Goal: Information Seeking & Learning: Learn about a topic

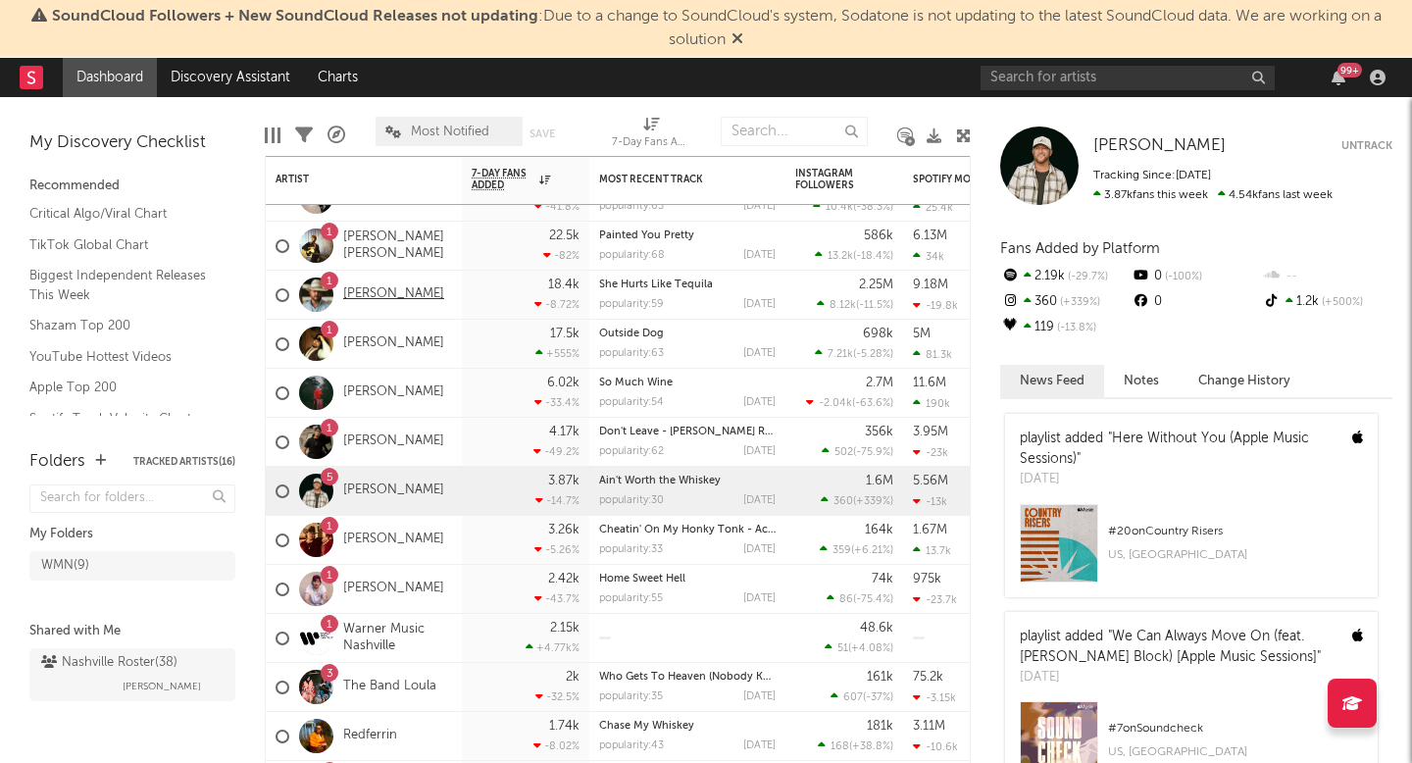
click at [385, 299] on link "[PERSON_NAME]" at bounding box center [393, 294] width 101 height 17
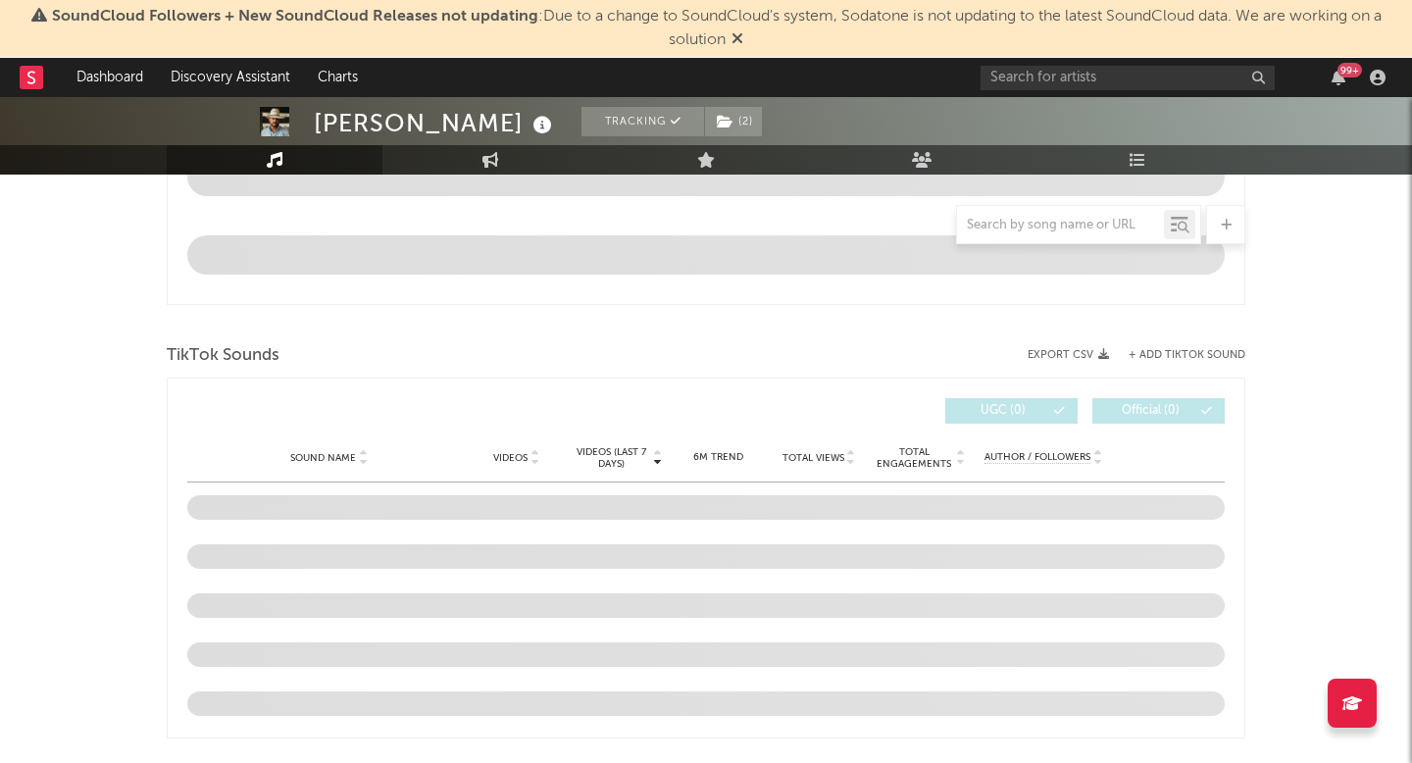
select select "6m"
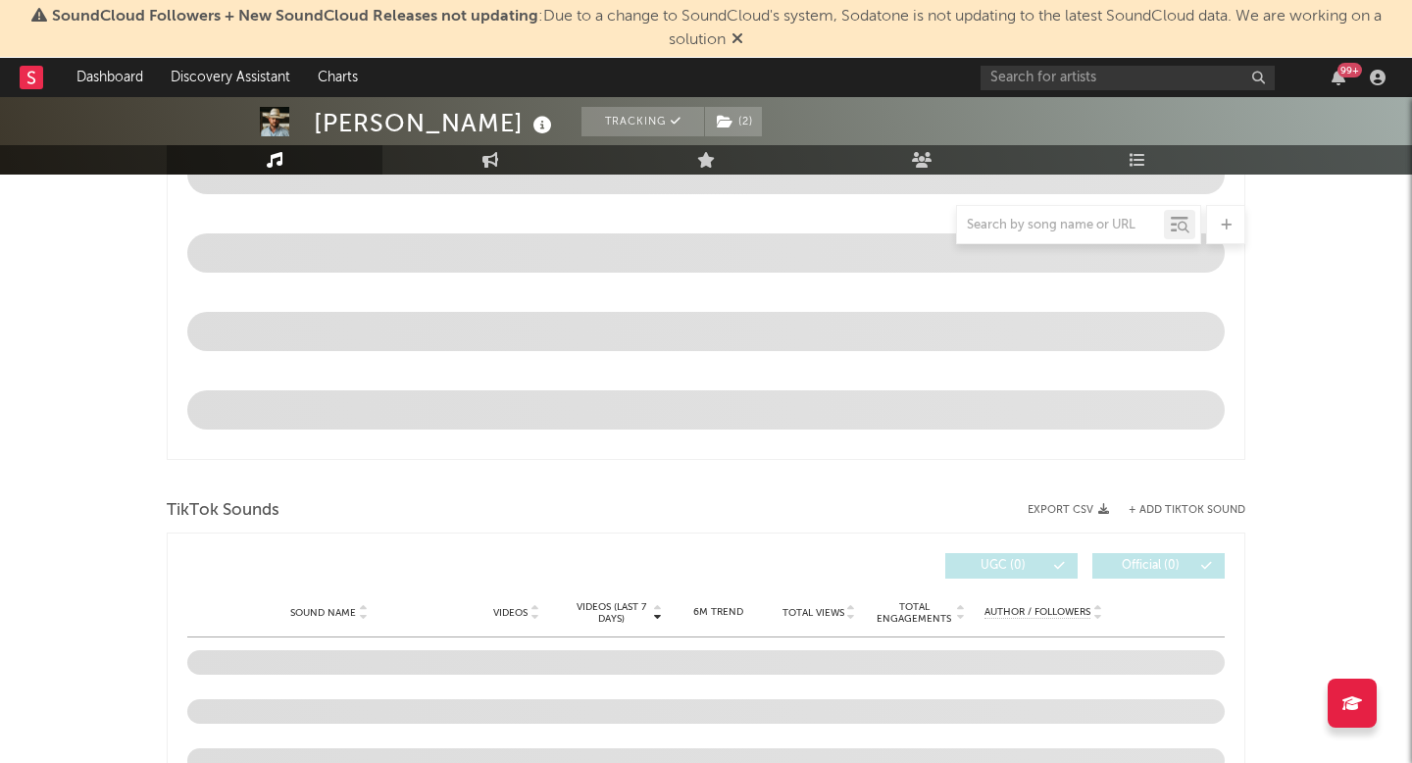
scroll to position [1179, 0]
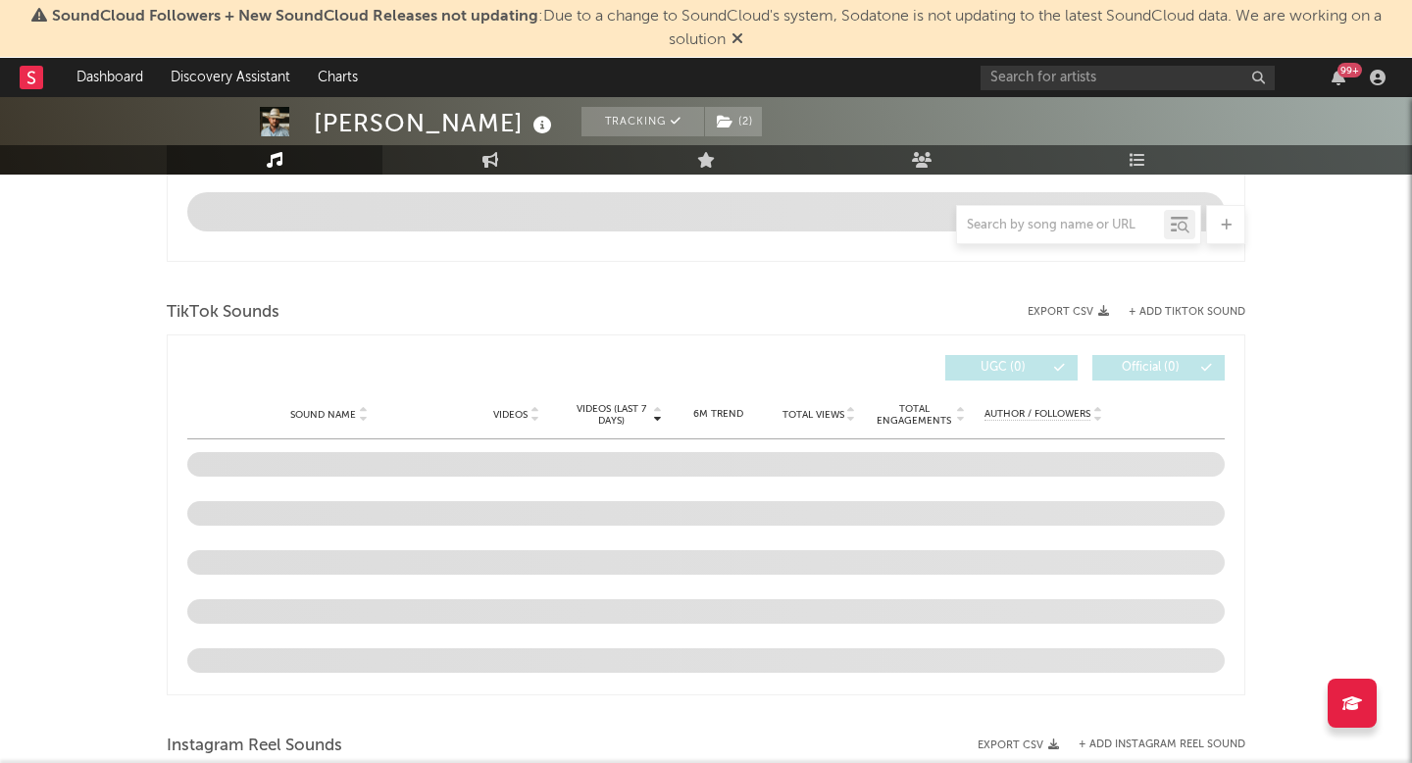
click at [1159, 312] on button "+ Add TikTok Sound" at bounding box center [1187, 312] width 117 height 11
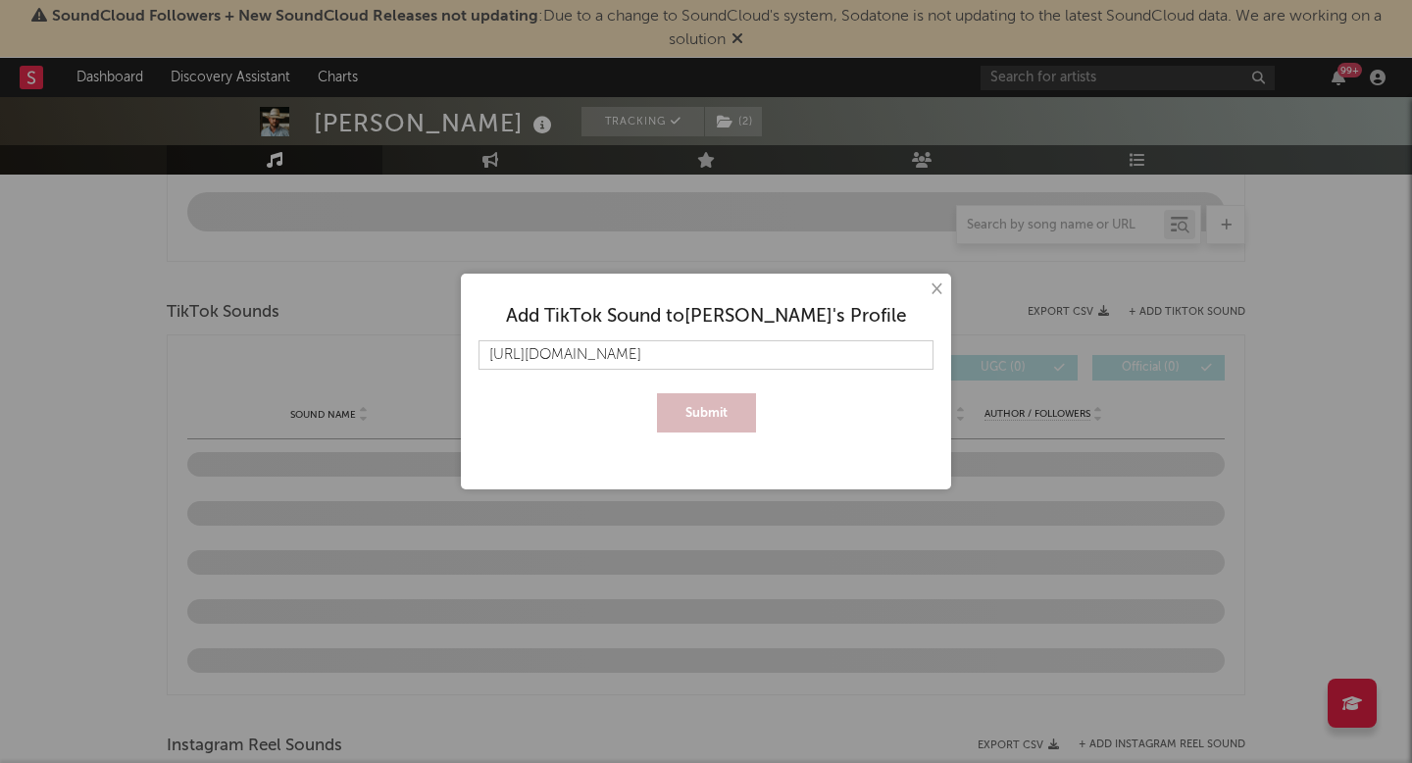
scroll to position [0, 303]
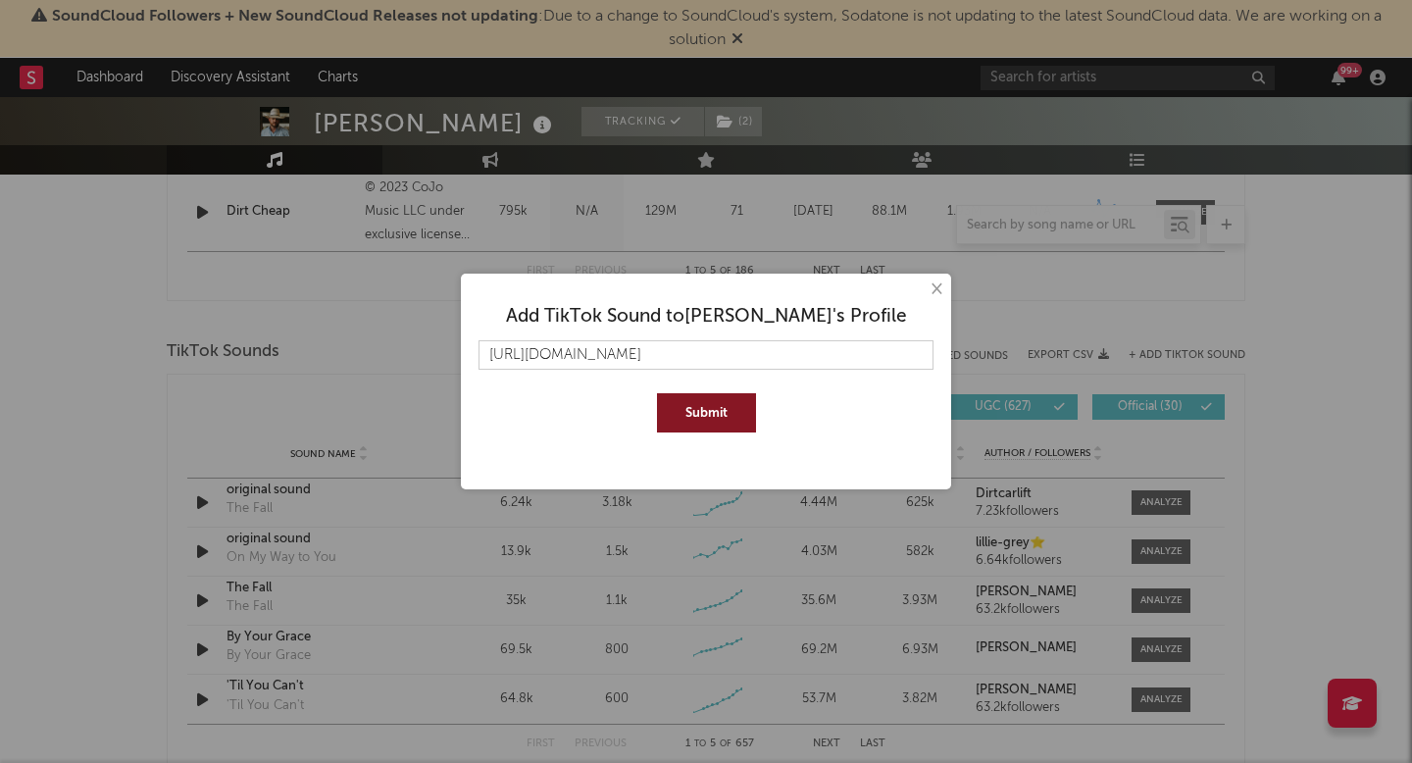
type input "https://www.tiktok.com/music/original-sound-7490572958868589358?is_from_webapp=…"
click at [930, 294] on button "×" at bounding box center [936, 290] width 22 height 22
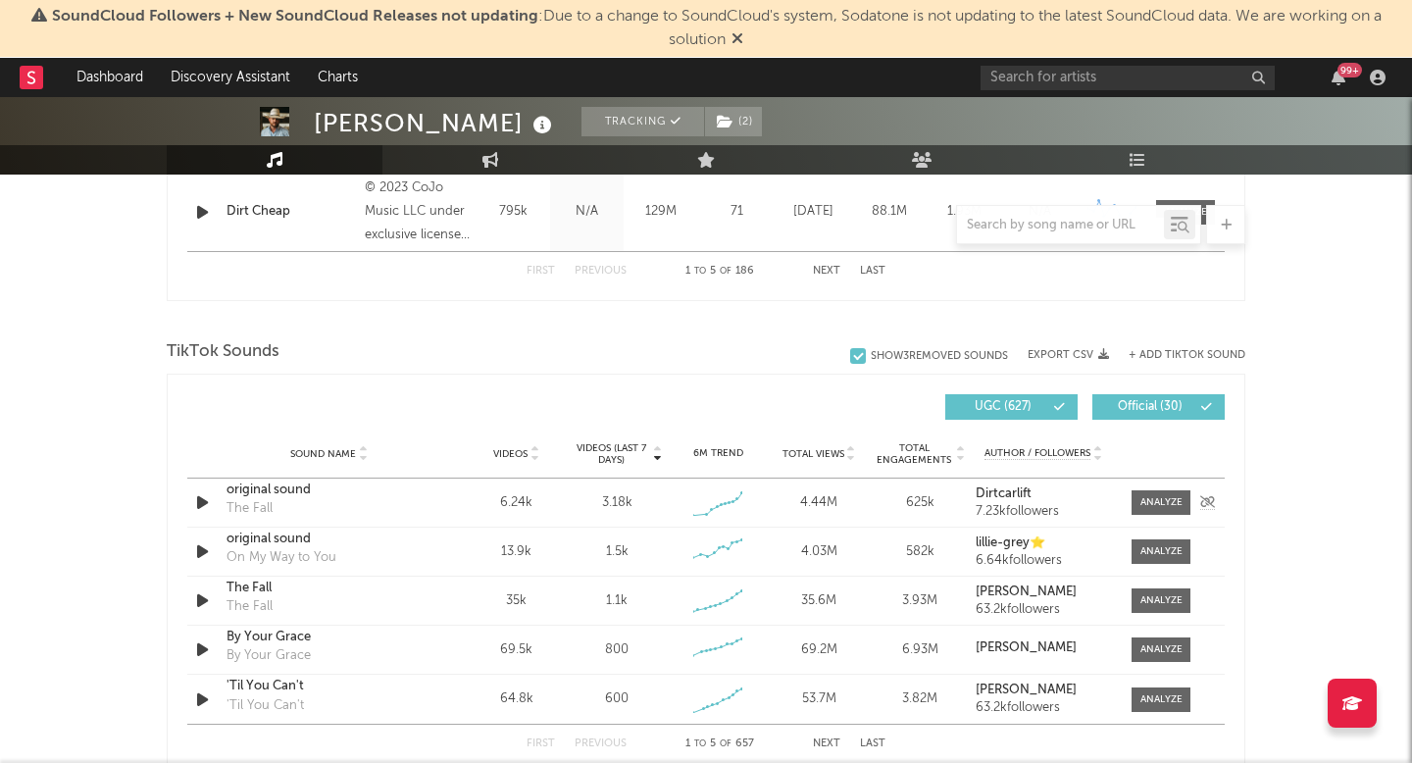
click at [669, 482] on div "Sound Name original sound The Fall Videos 6.24k Videos (last 7 days) 3.18k Week…" at bounding box center [706, 503] width 1038 height 48
click at [1141, 501] on div at bounding box center [1162, 502] width 42 height 15
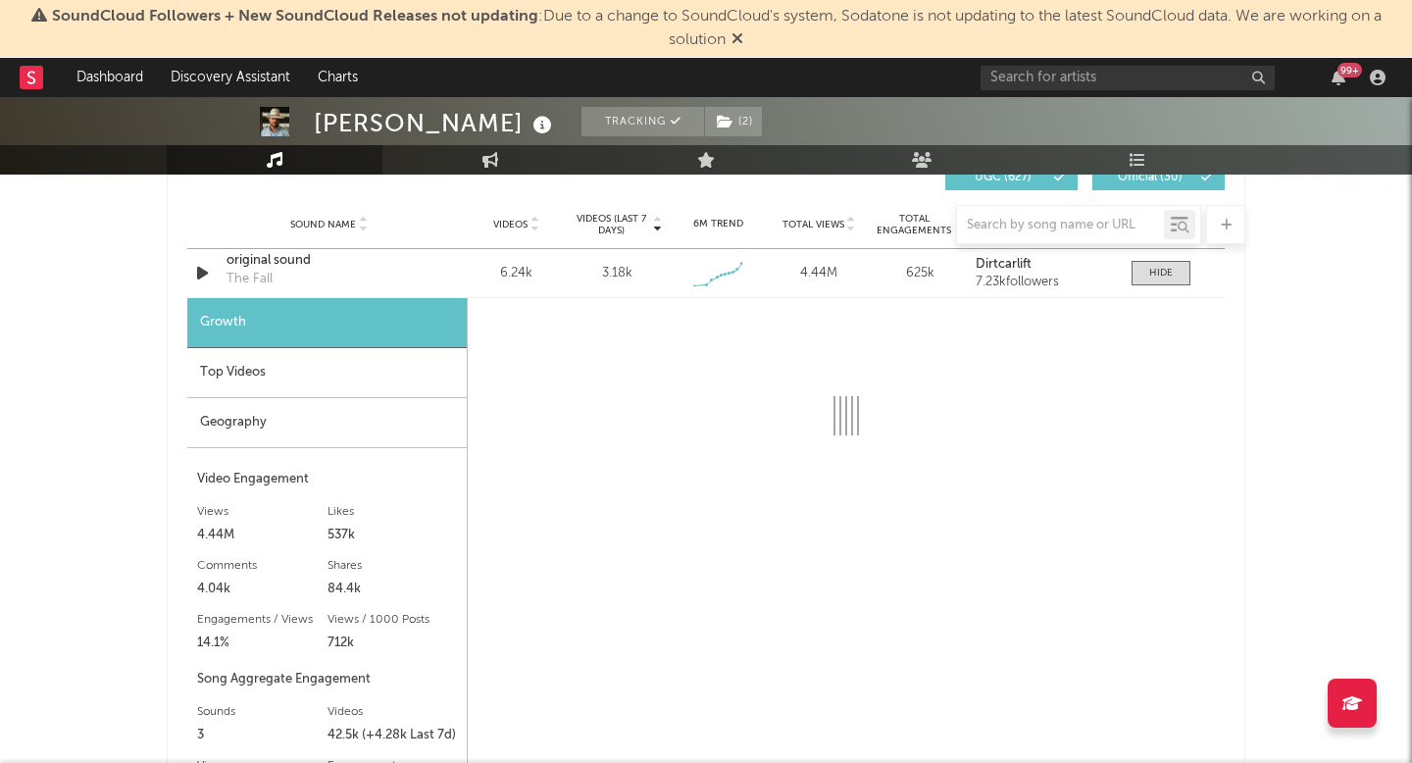
scroll to position [1431, 0]
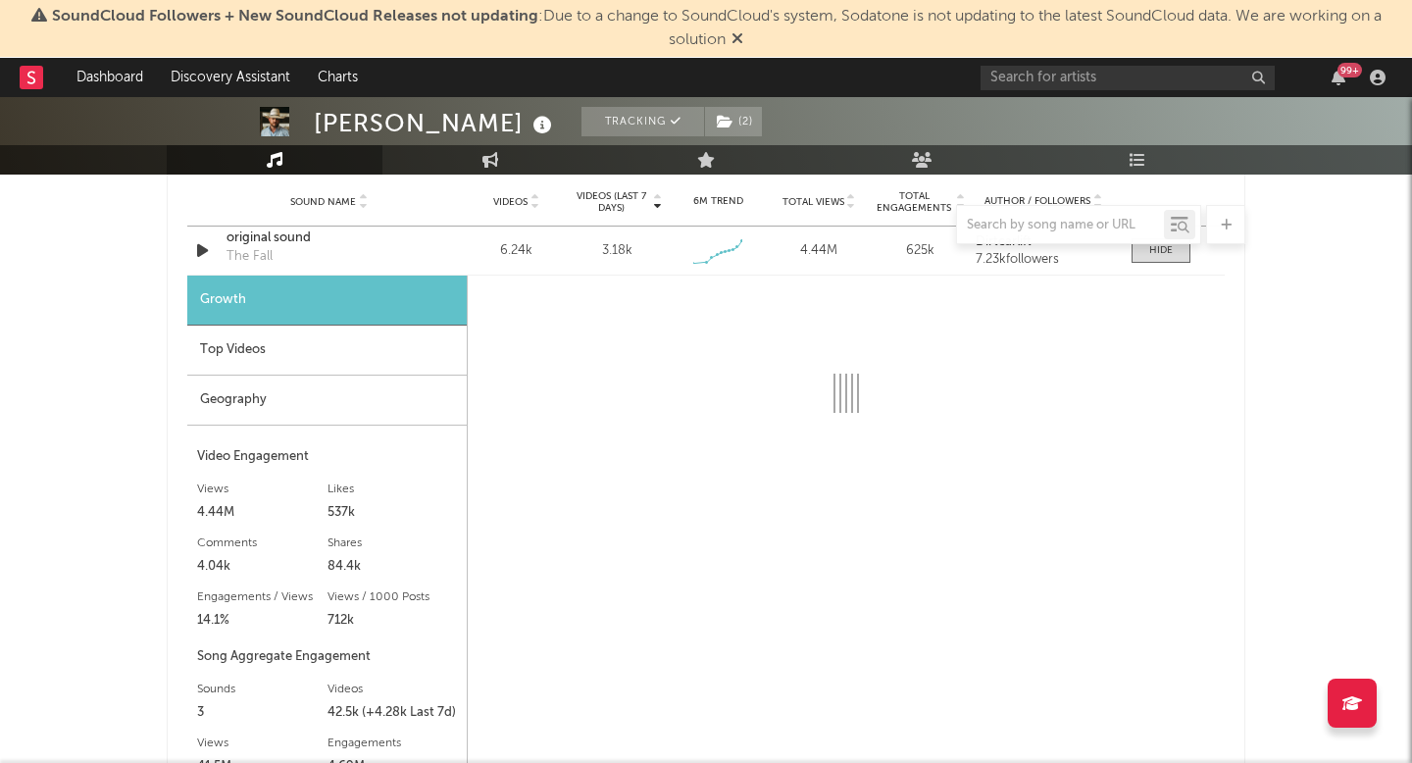
select select "1w"
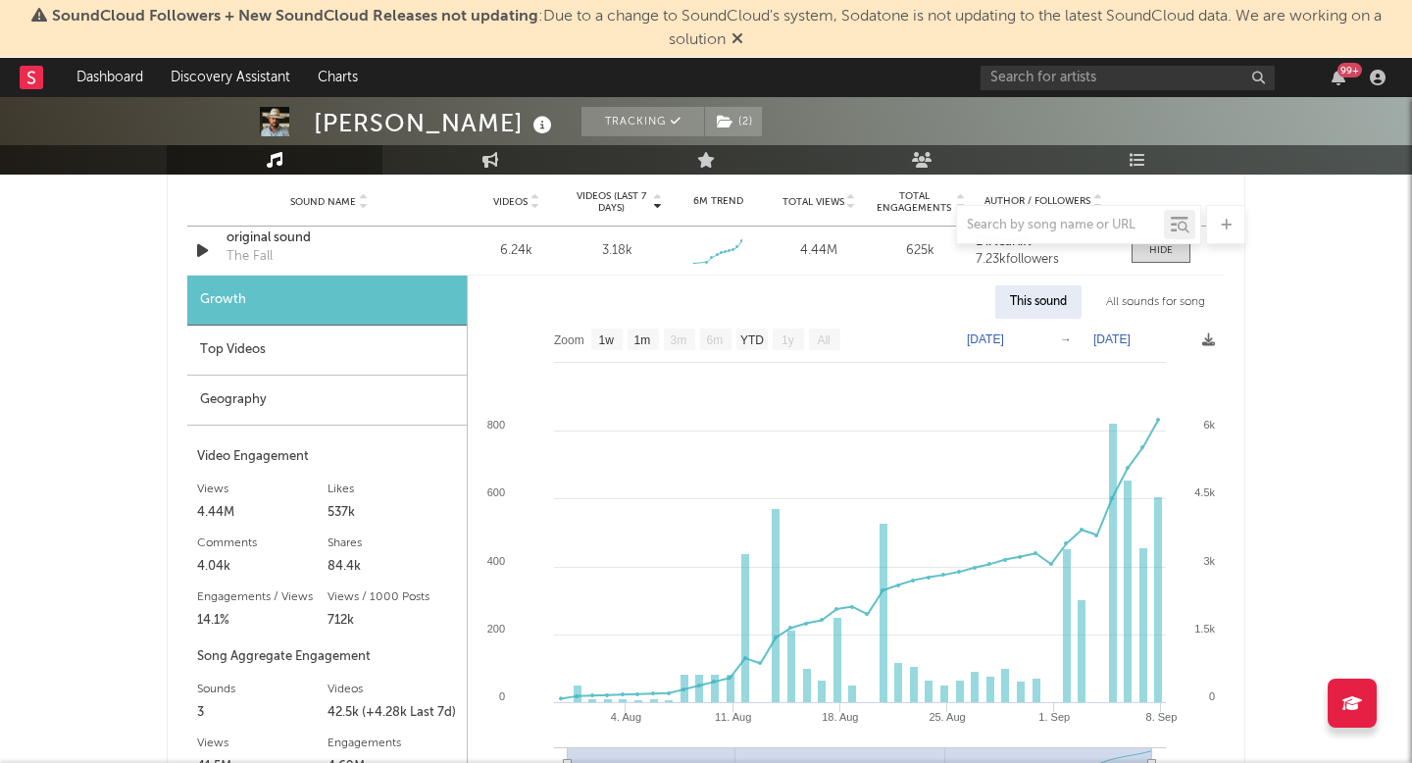
click at [380, 355] on div "Top Videos" at bounding box center [327, 351] width 280 height 50
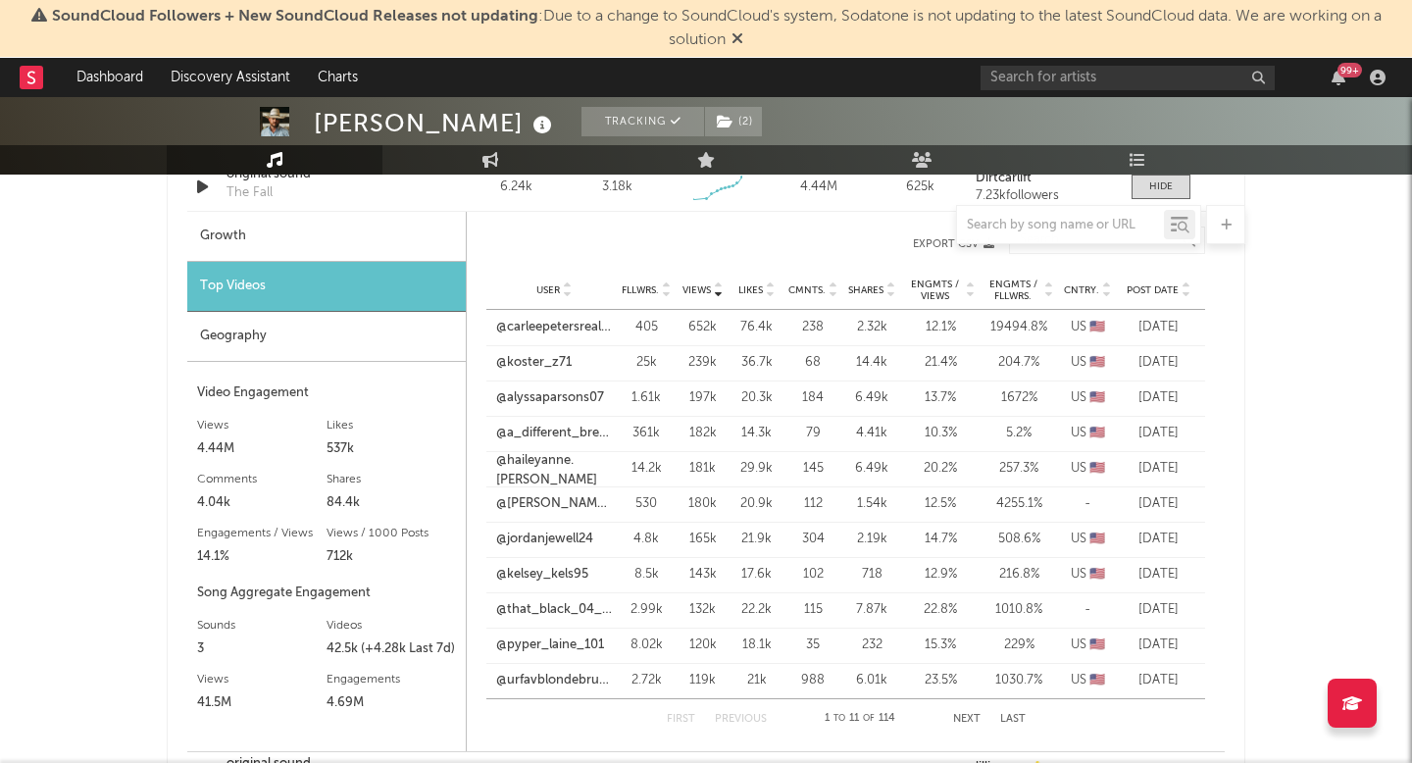
scroll to position [1511, 0]
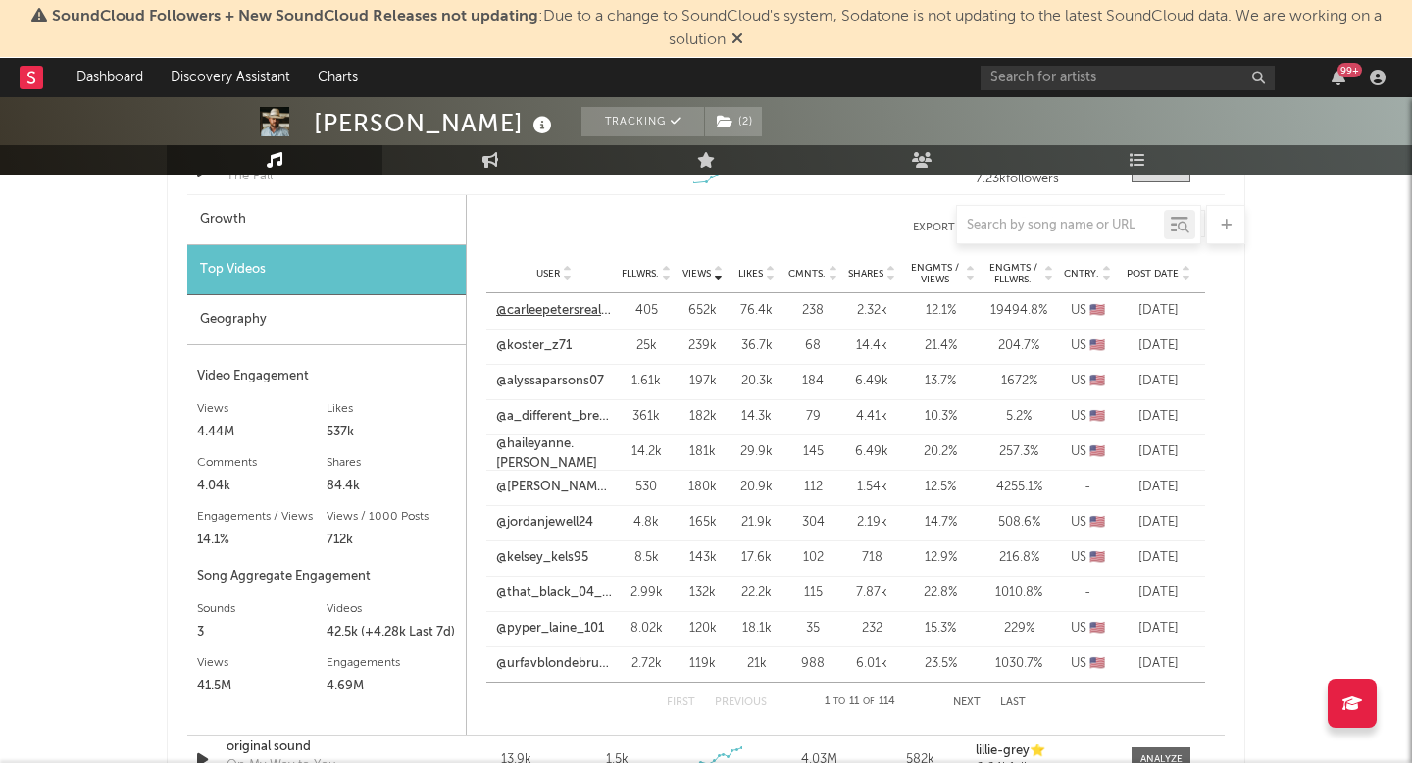
click at [574, 309] on link "@carleepetersrealtor" at bounding box center [554, 311] width 116 height 20
click at [559, 345] on link "@koster_z71" at bounding box center [534, 346] width 76 height 20
click at [570, 378] on link "@alyssaparsons07" at bounding box center [550, 382] width 108 height 20
click at [559, 449] on link "@haileyanne.anderson" at bounding box center [554, 453] width 116 height 38
click at [529, 492] on link "@kyle._.864" at bounding box center [554, 488] width 116 height 20
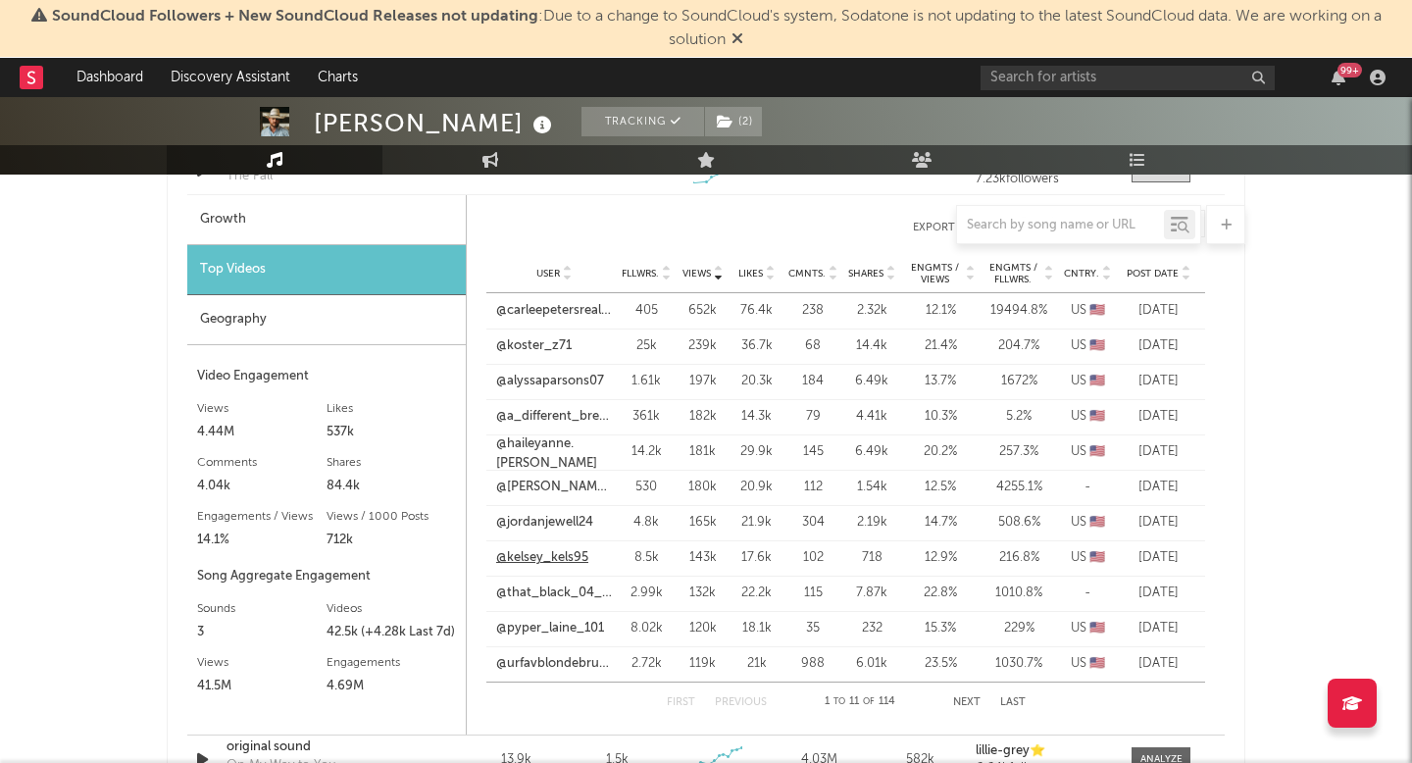
click at [539, 562] on link "@kelsey_kels95" at bounding box center [542, 558] width 92 height 20
click at [546, 592] on link "@that_black_04_cateye" at bounding box center [554, 594] width 116 height 20
click at [559, 625] on link "@pyper_laine_101" at bounding box center [550, 629] width 108 height 20
click at [550, 667] on link "@urfavblondebrunett3" at bounding box center [554, 664] width 116 height 20
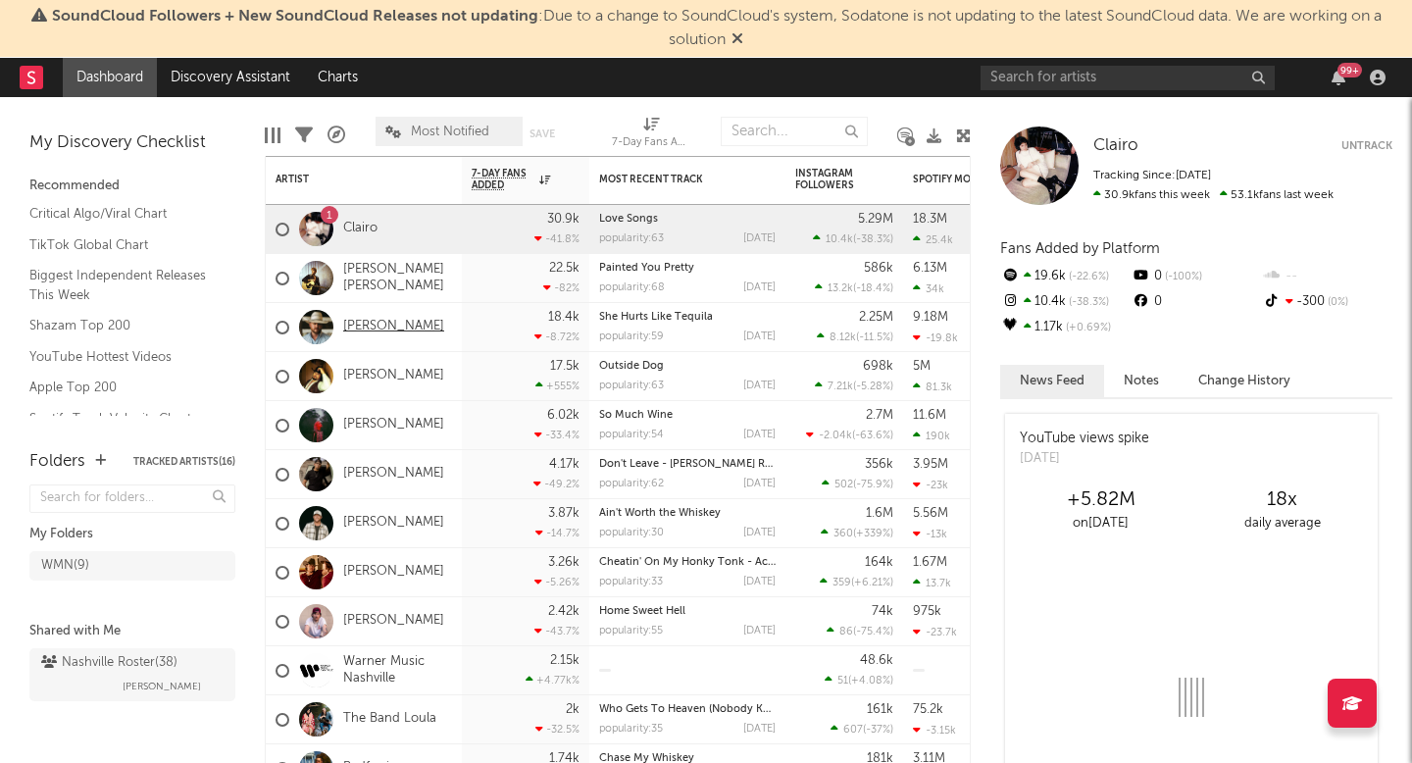
click at [373, 319] on link "[PERSON_NAME]" at bounding box center [393, 327] width 101 height 17
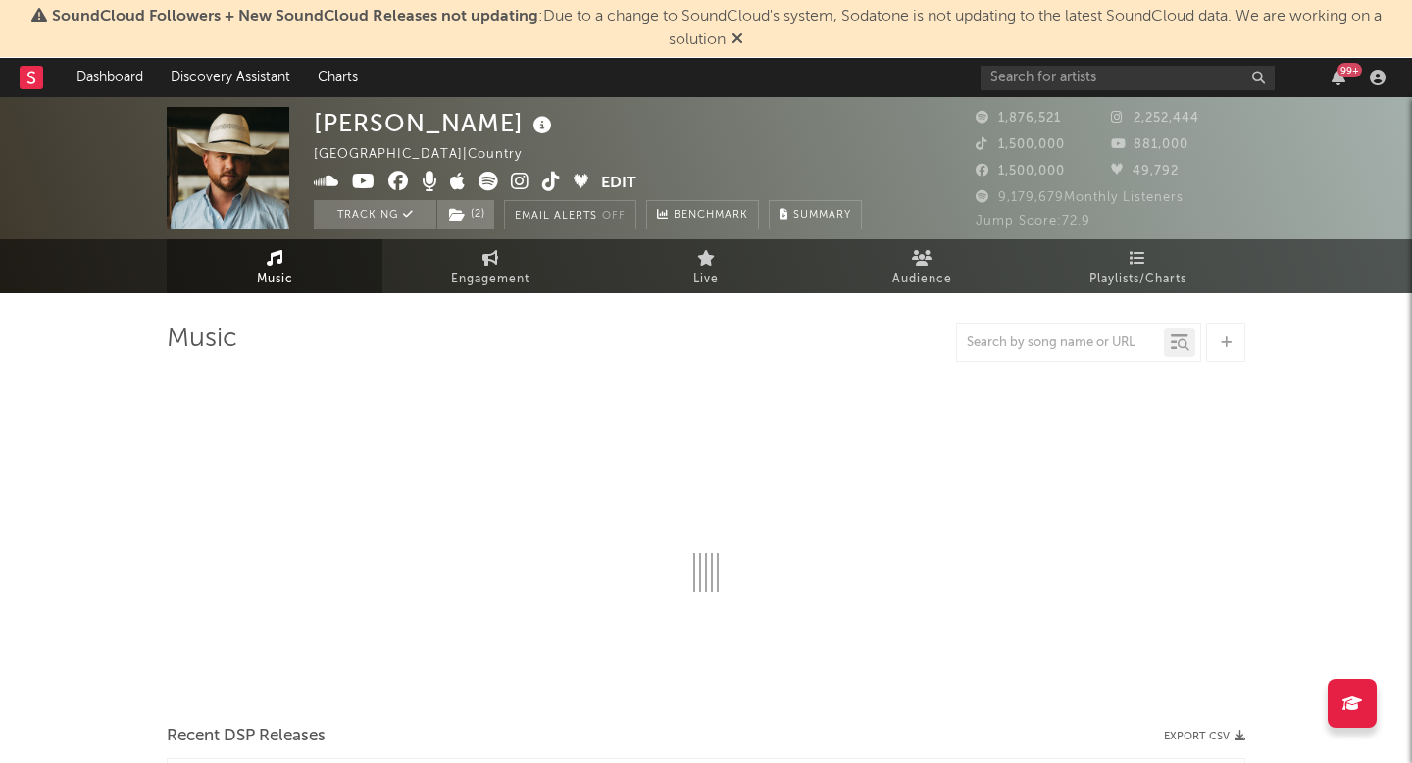
click at [735, 44] on icon at bounding box center [738, 38] width 12 height 16
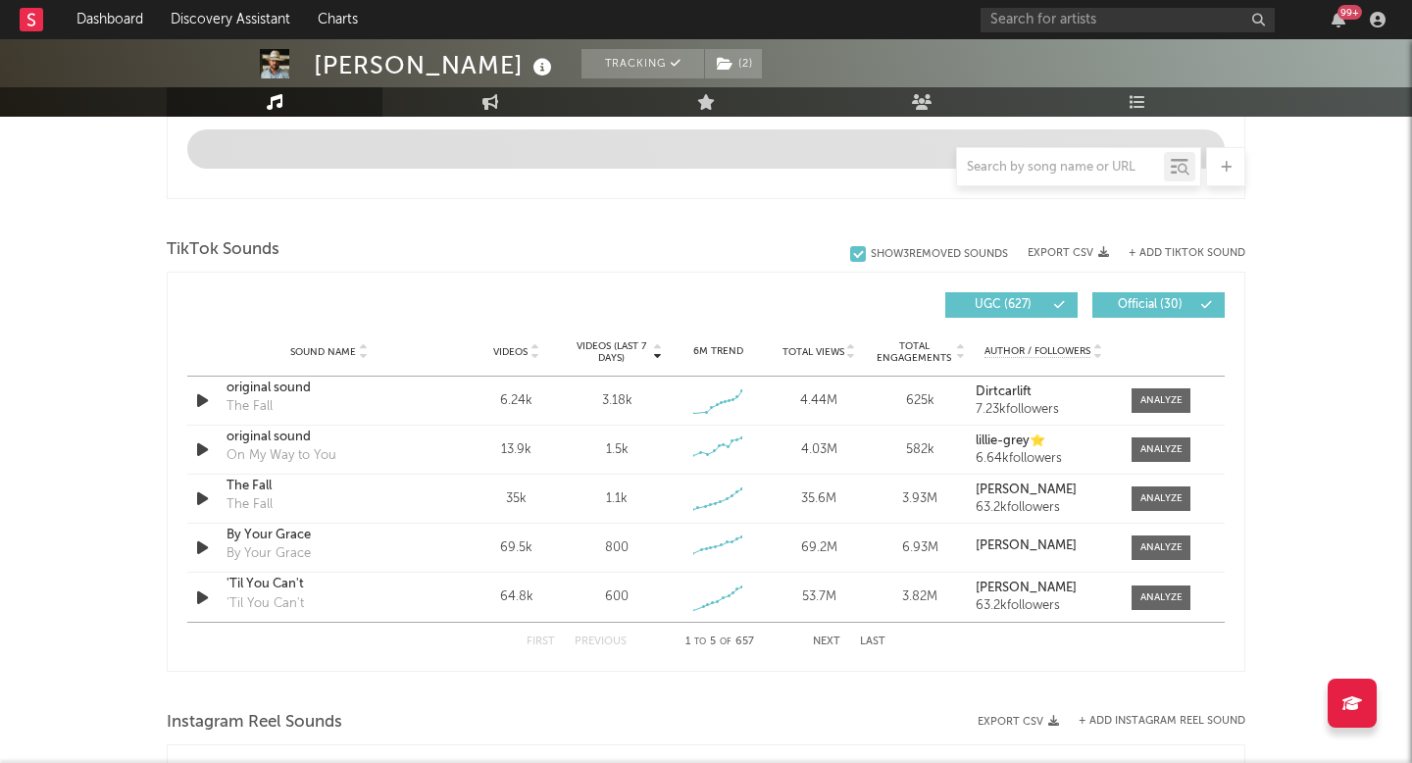
scroll to position [1218, 0]
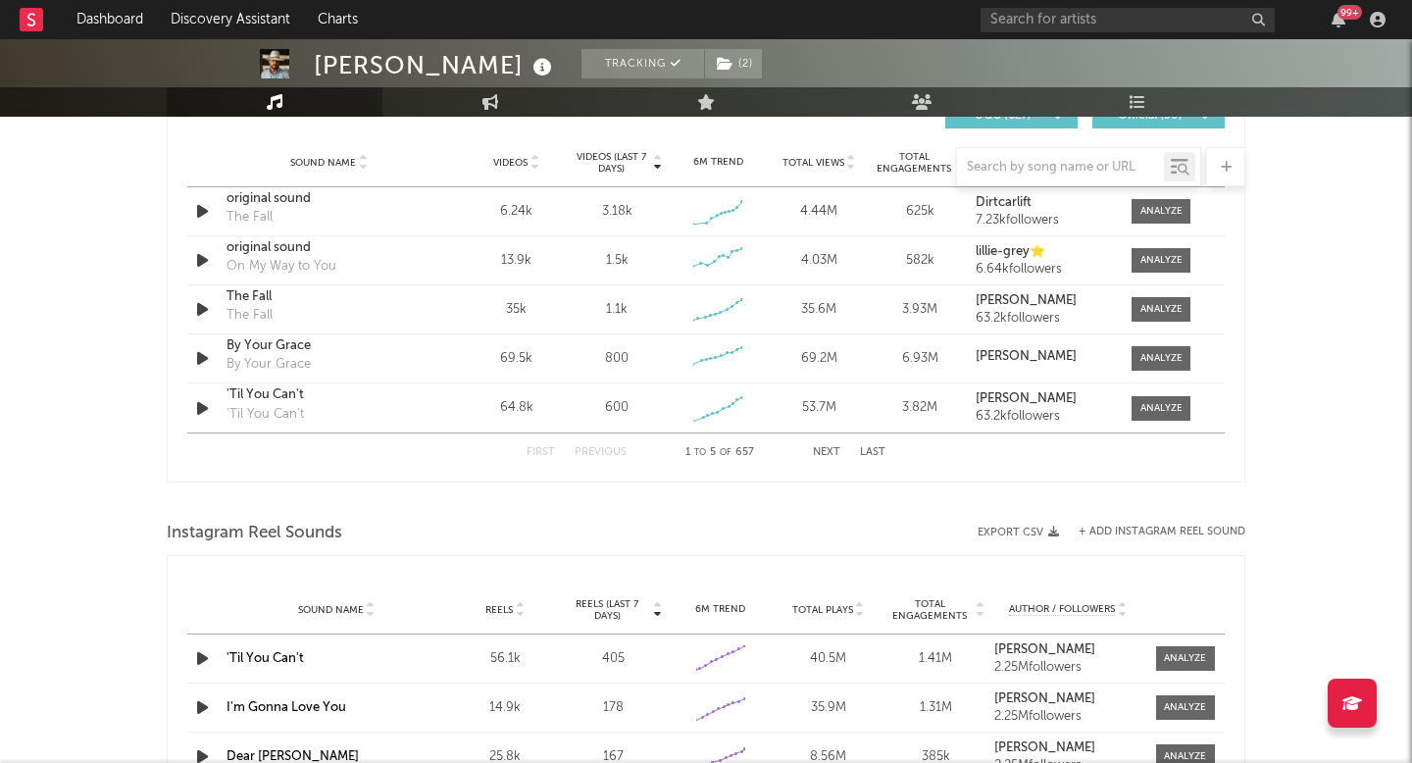
select select "6m"
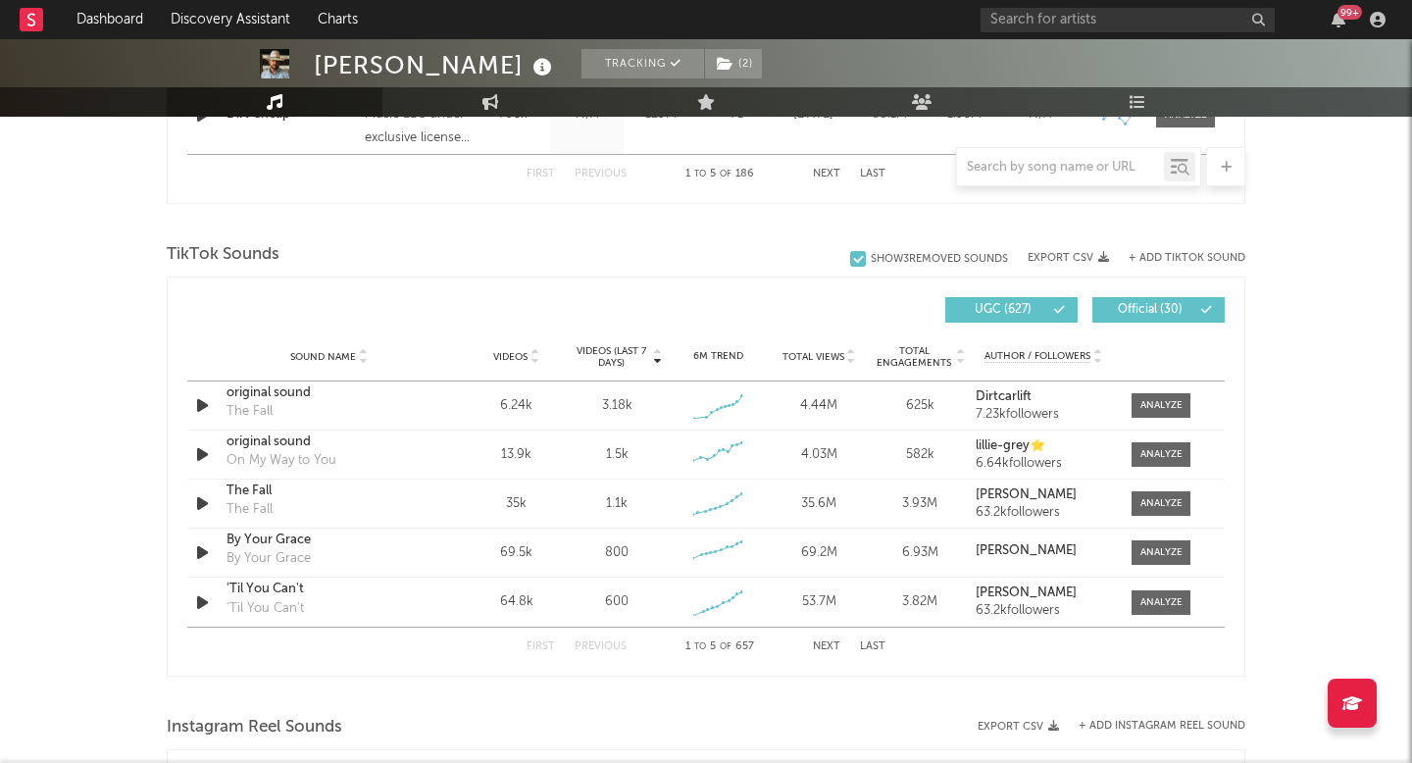
click at [39, 21] on rect at bounding box center [32, 20] width 24 height 24
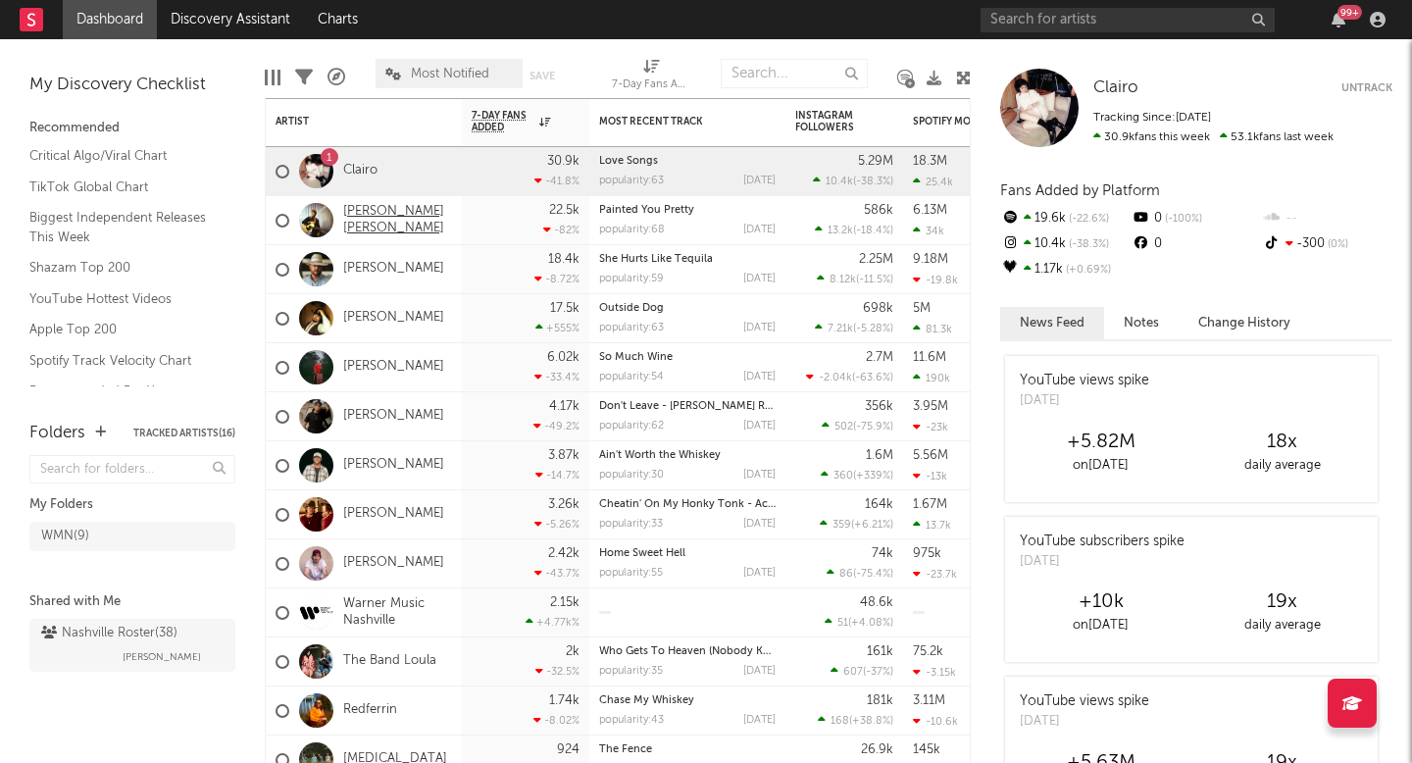
click at [388, 226] on link "[PERSON_NAME] [PERSON_NAME]" at bounding box center [397, 220] width 109 height 33
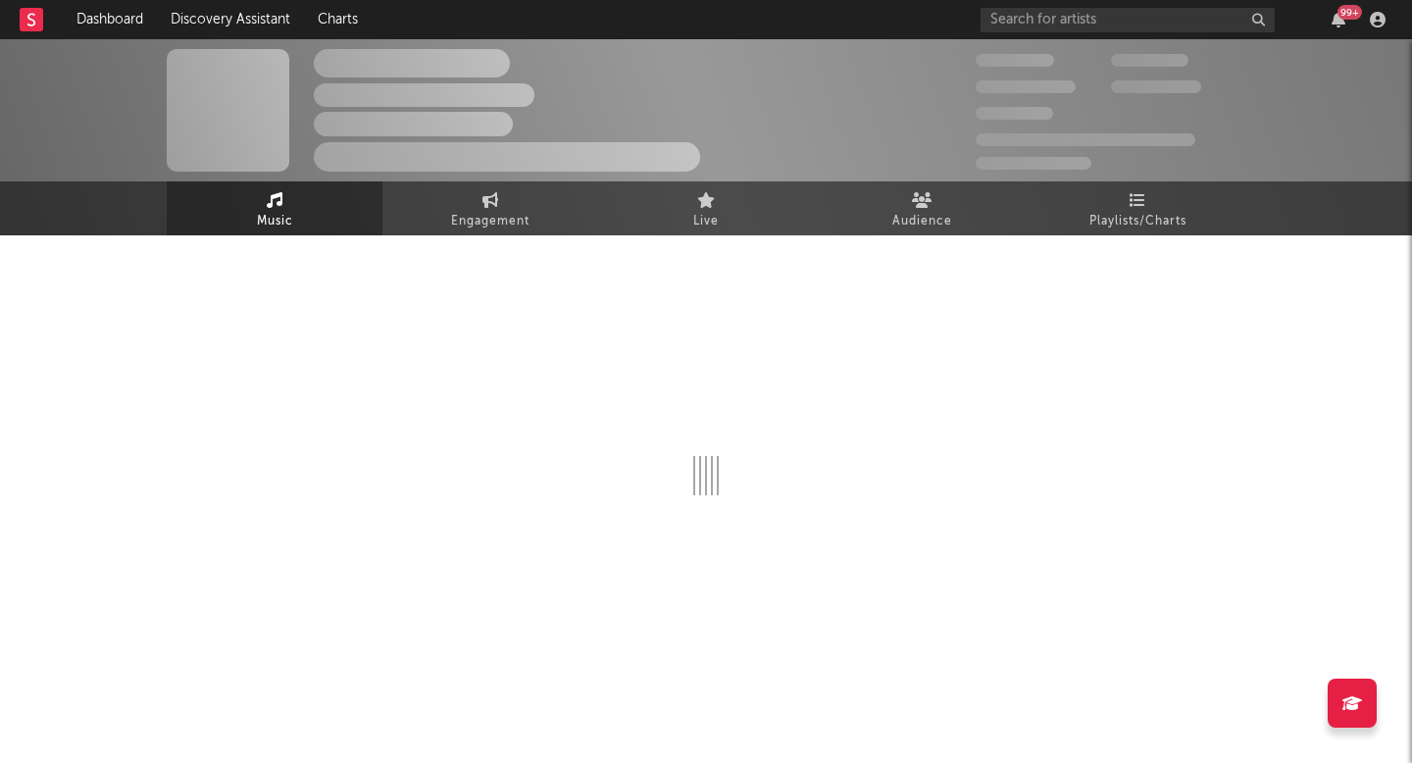
select select "6m"
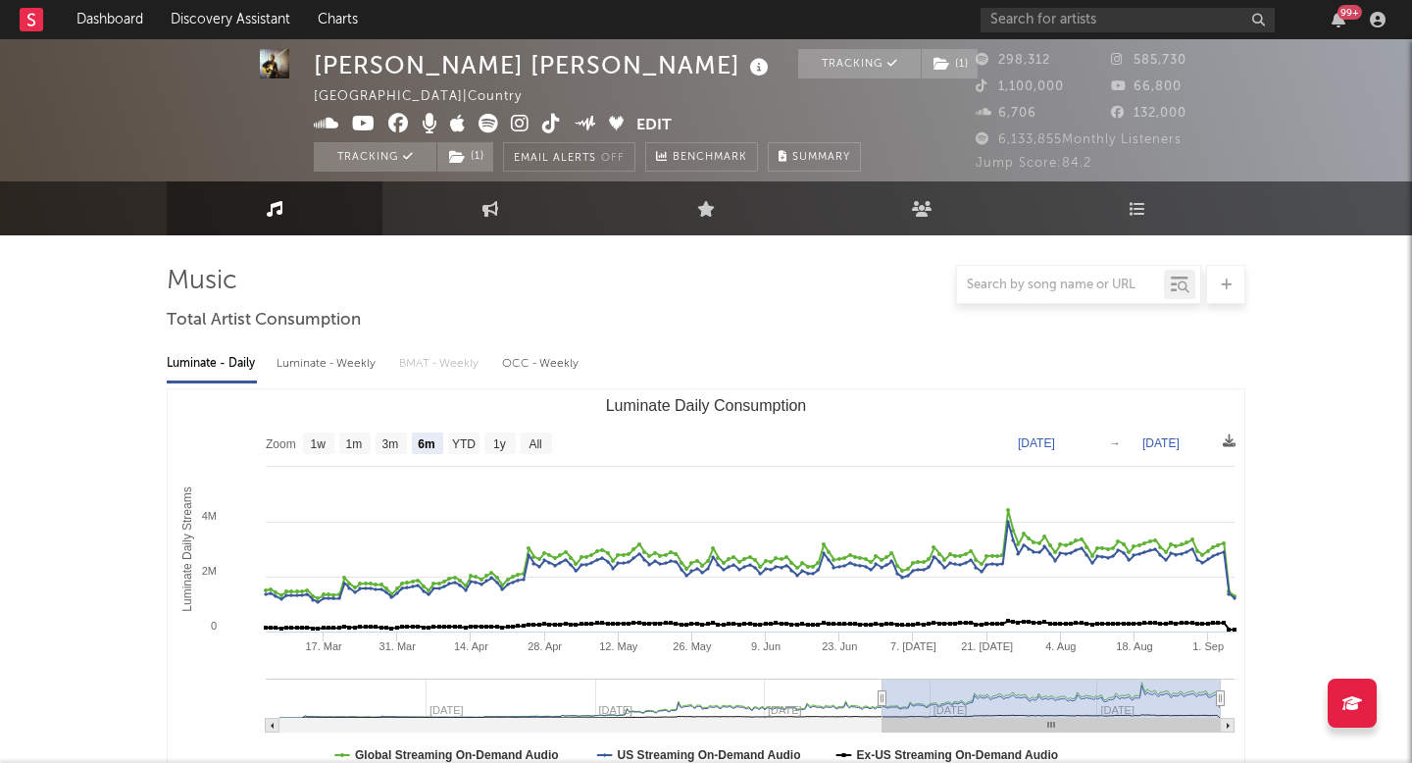
select select "6m"
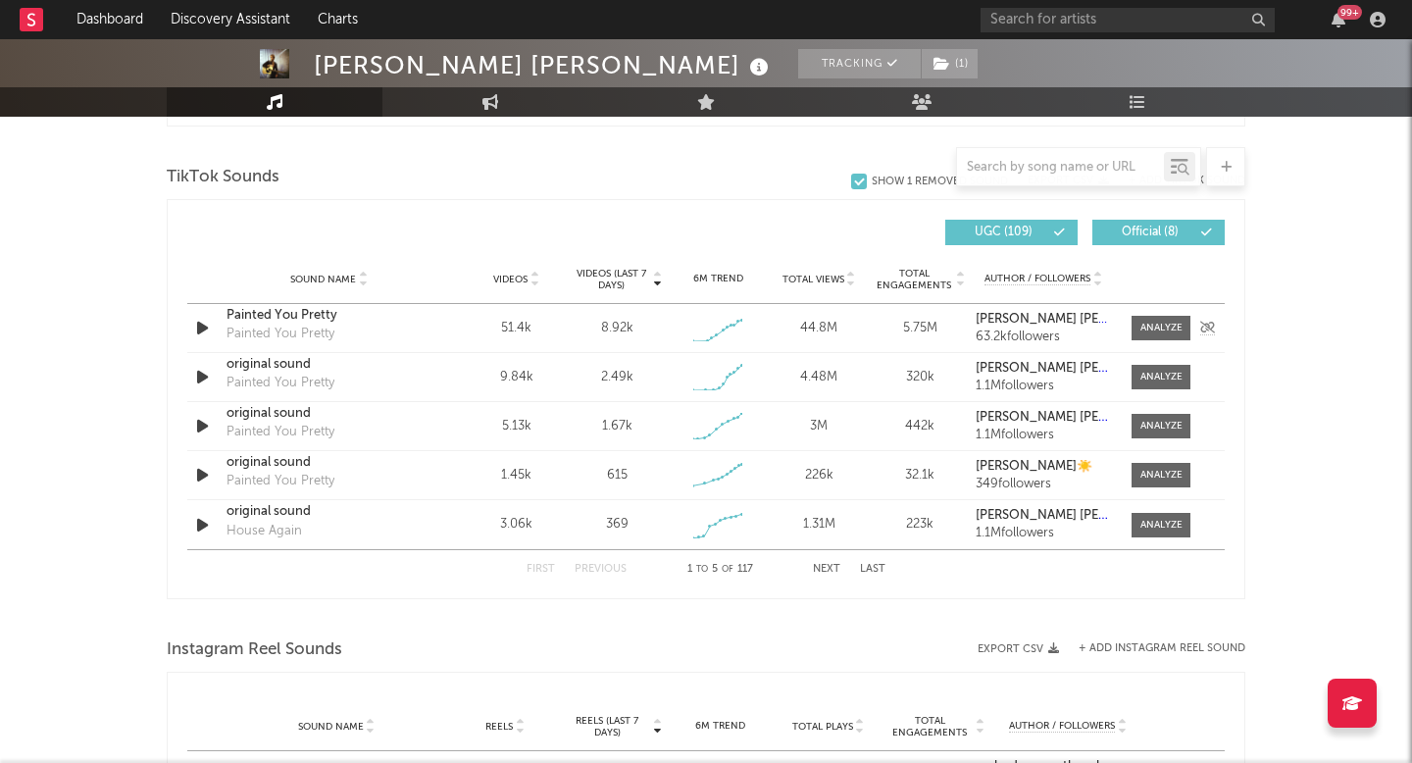
scroll to position [1316, 0]
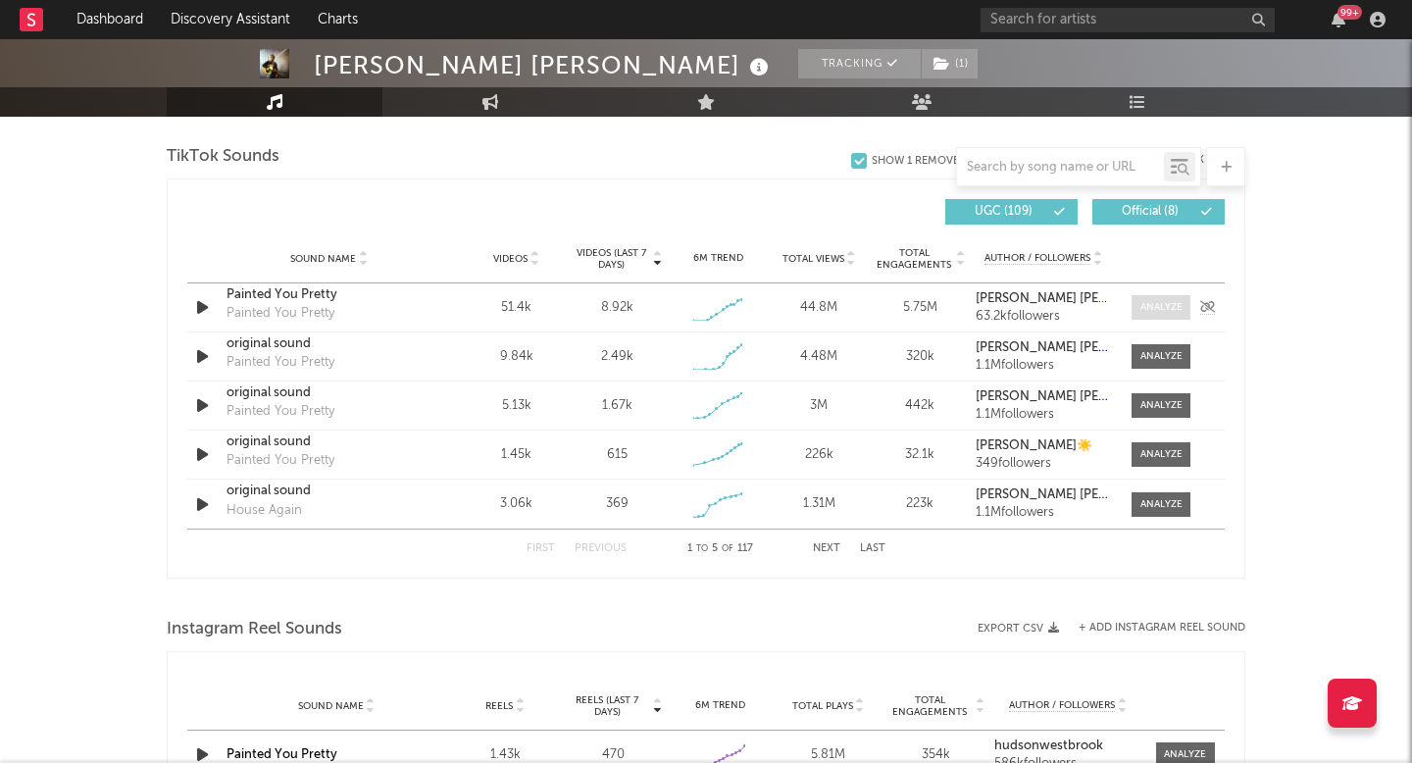
click at [1163, 312] on div at bounding box center [1162, 307] width 42 height 15
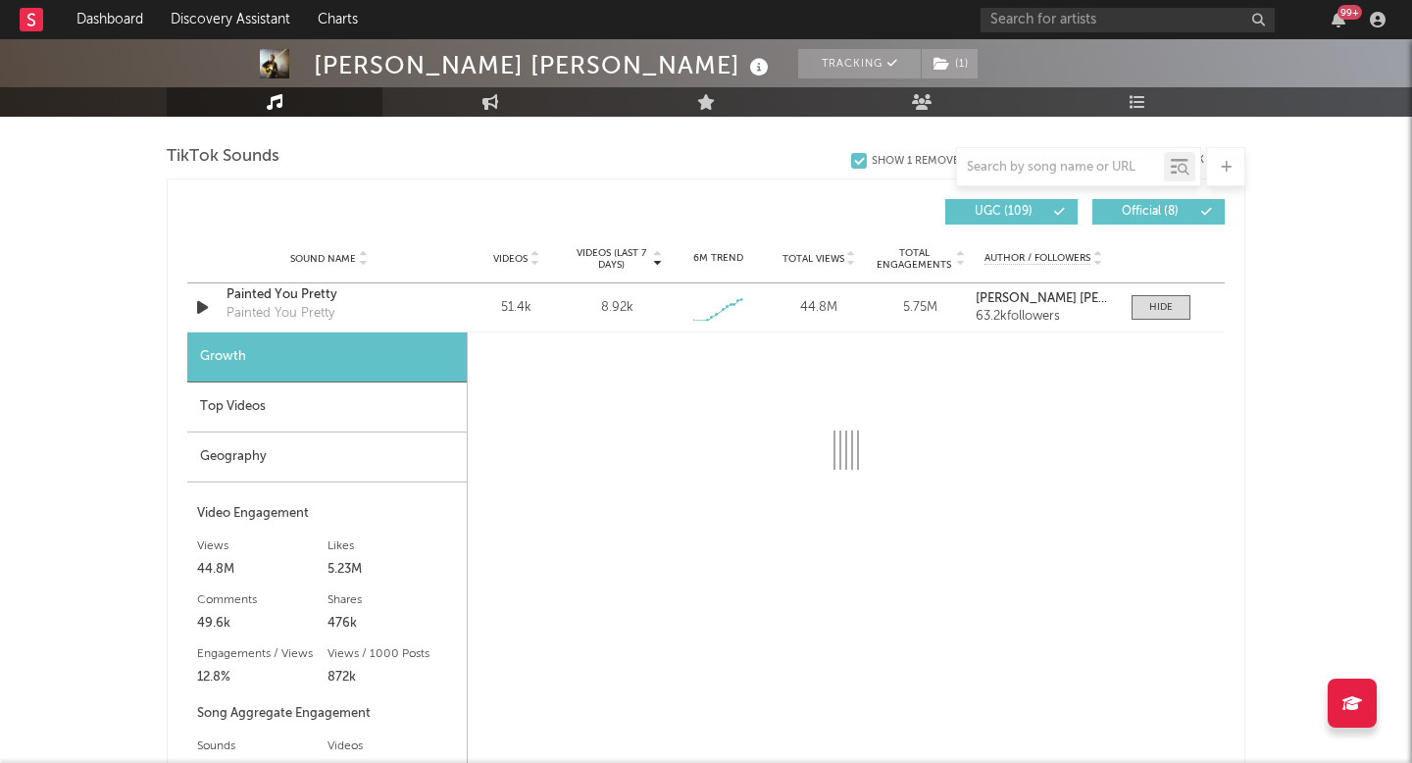
select select "1w"
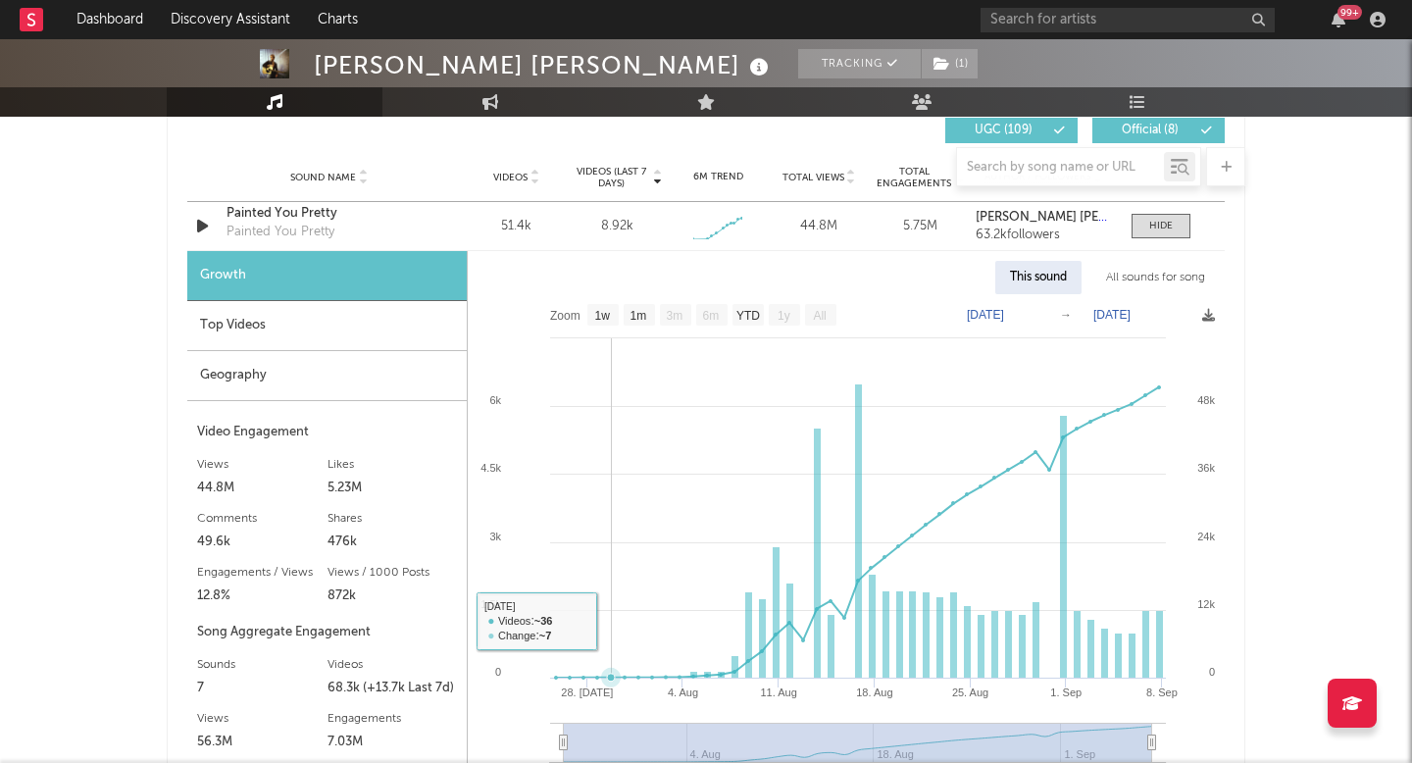
scroll to position [1368, 0]
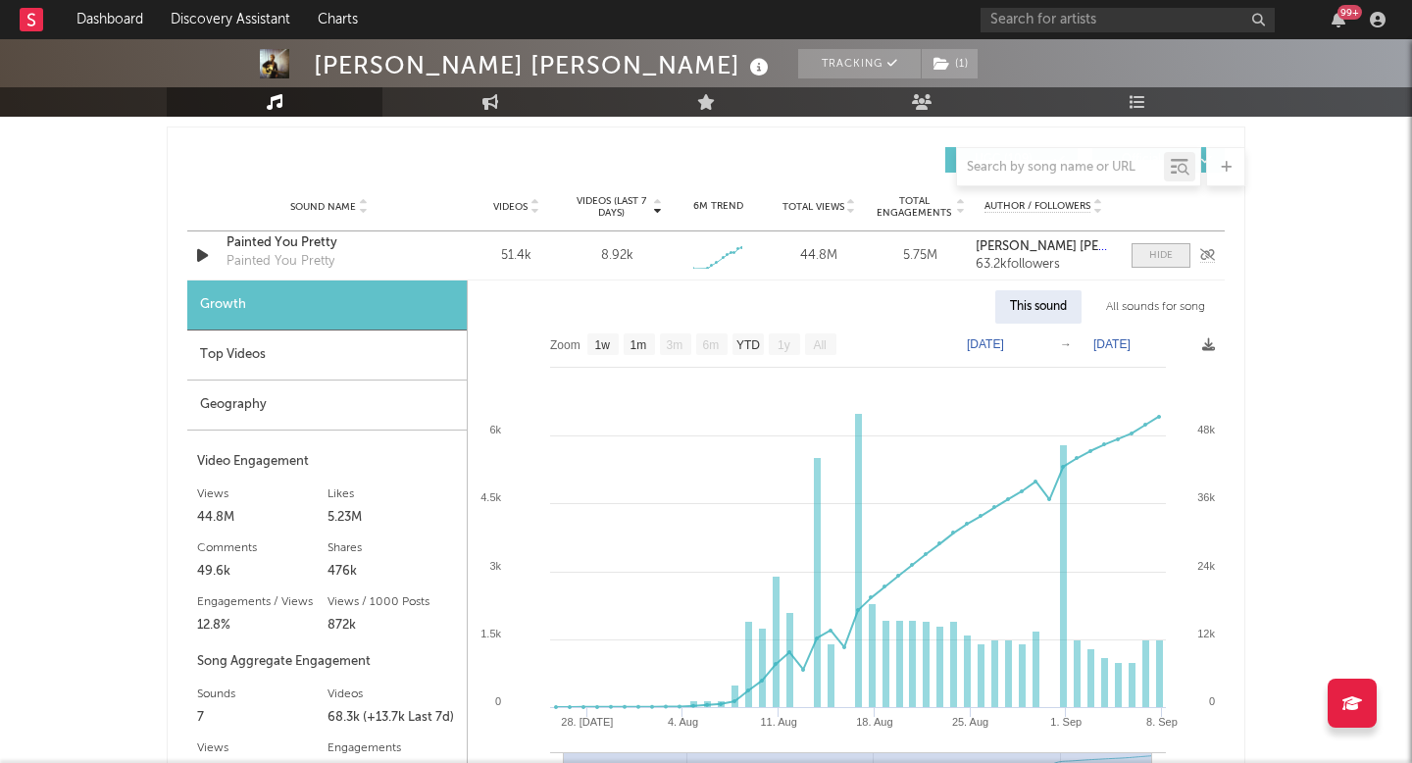
click at [1180, 252] on span at bounding box center [1161, 255] width 59 height 25
